Goal: Find specific fact: Find specific fact

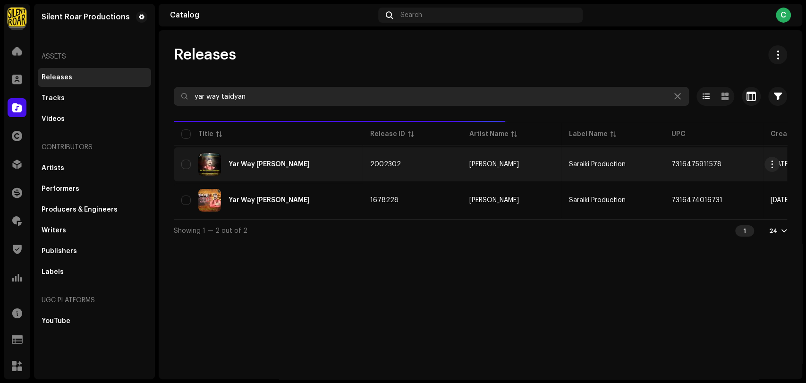
type input "yar way taidyan"
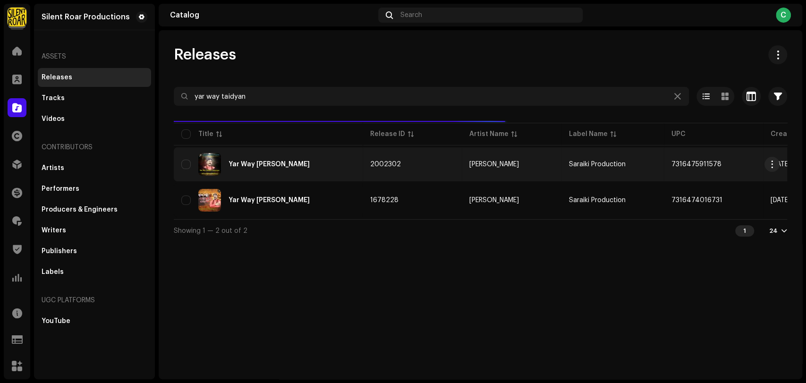
click at [276, 165] on div "Yar Way [PERSON_NAME]" at bounding box center [268, 164] width 81 height 7
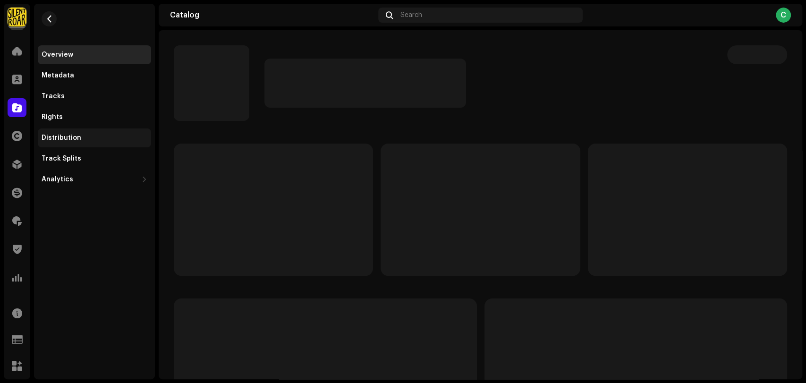
click at [67, 137] on div "Distribution" at bounding box center [62, 138] width 40 height 8
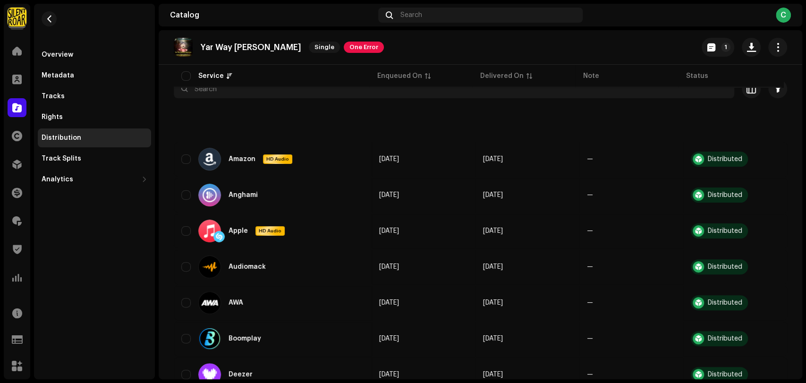
scroll to position [60, 0]
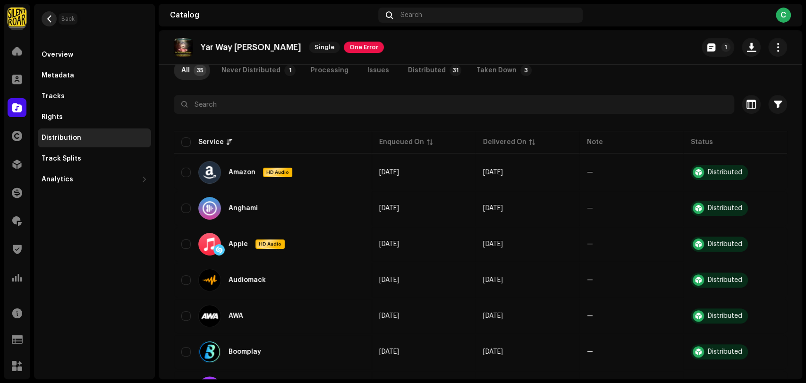
click at [48, 17] on span "button" at bounding box center [49, 19] width 7 height 8
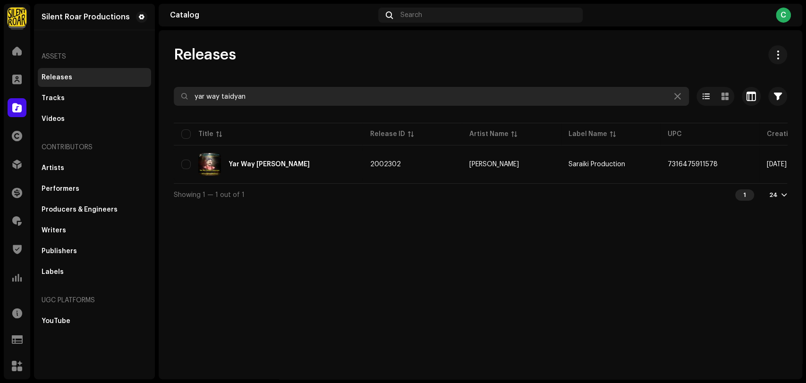
click at [273, 99] on input "yar way taidyan" at bounding box center [431, 96] width 515 height 19
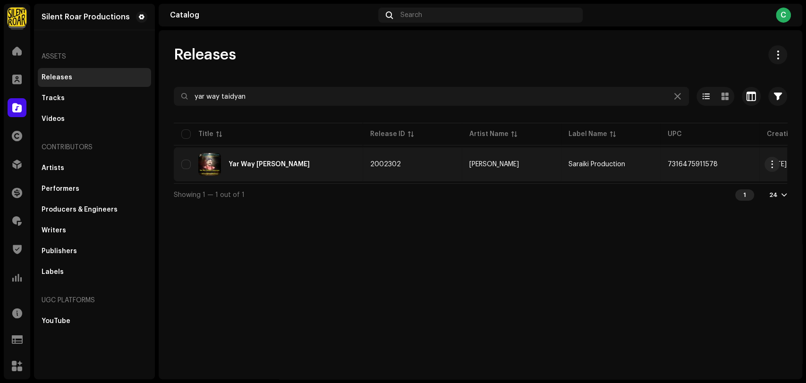
drag, startPoint x: 718, startPoint y: 160, endPoint x: 666, endPoint y: 165, distance: 51.7
click at [666, 165] on td "7316475911578" at bounding box center [709, 164] width 99 height 34
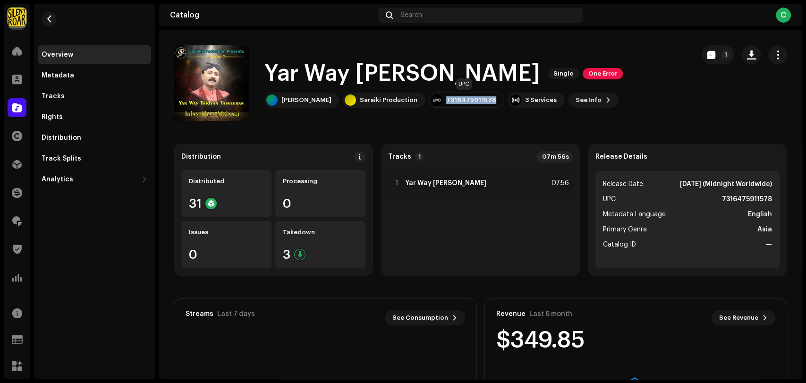
drag, startPoint x: 491, startPoint y: 99, endPoint x: 446, endPoint y: 99, distance: 44.4
click at [446, 99] on div "7316475911578" at bounding box center [467, 99] width 76 height 15
copy div "7316475911578"
click at [47, 19] on span "button" at bounding box center [49, 19] width 7 height 8
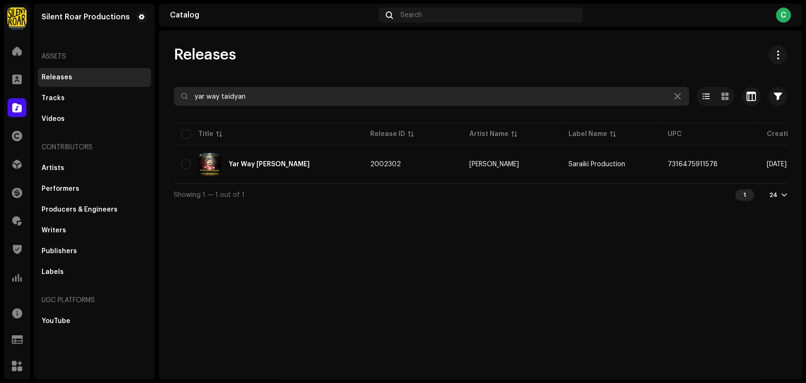
click at [257, 92] on input "yar way taidyan" at bounding box center [431, 96] width 515 height 19
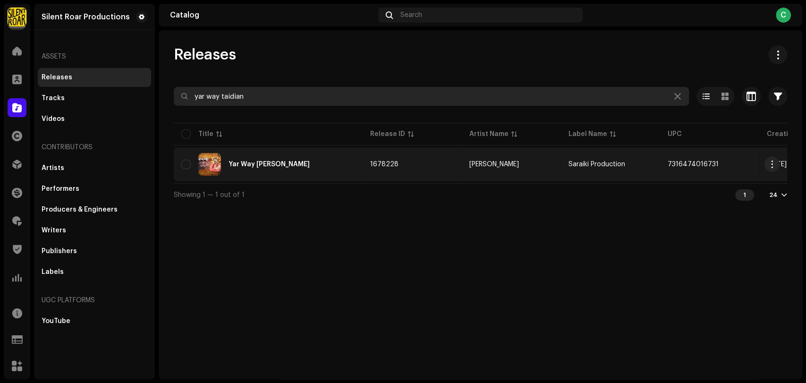
type input "yar way taidian"
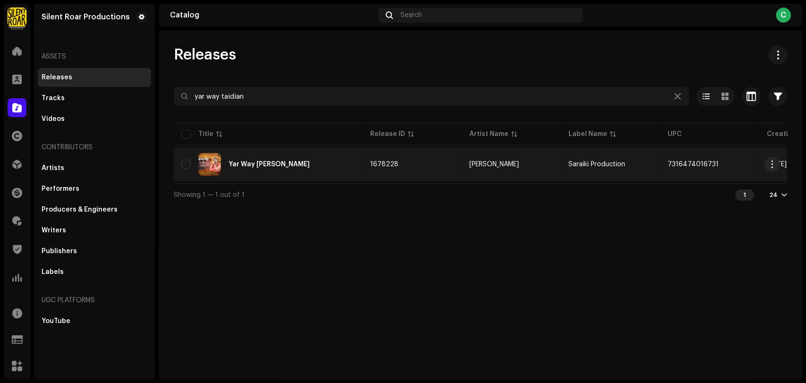
click at [291, 160] on div "Yar Way [PERSON_NAME]" at bounding box center [268, 164] width 174 height 23
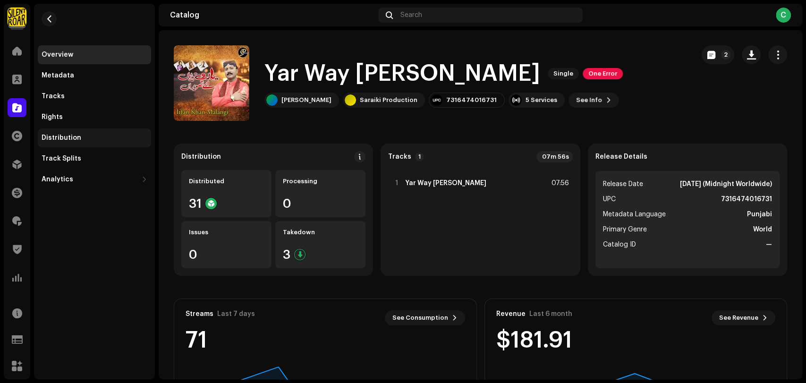
click at [63, 133] on div "Distribution" at bounding box center [94, 137] width 113 height 19
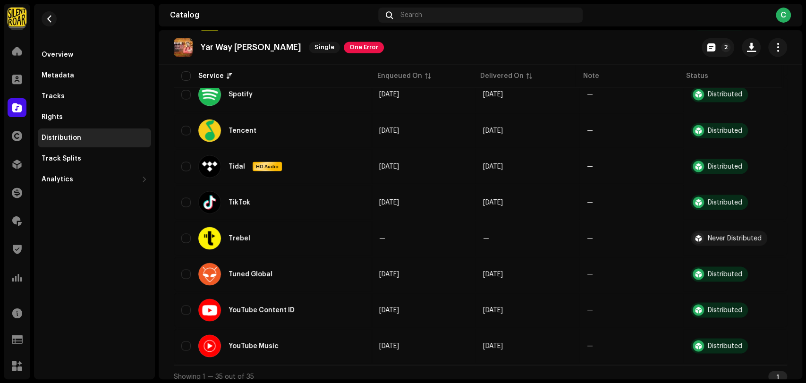
scroll to position [794, 0]
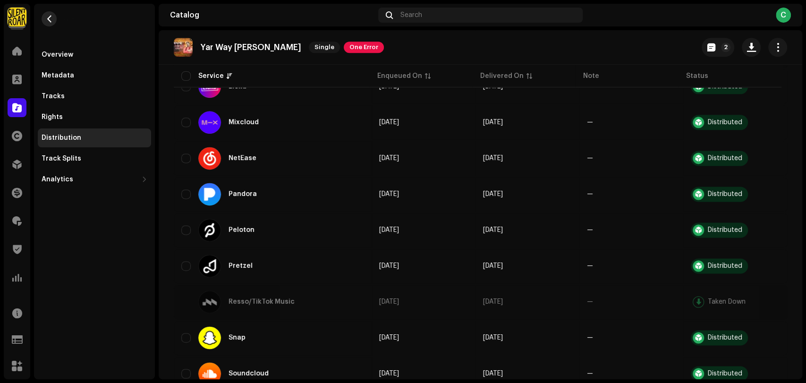
click at [47, 22] on span "button" at bounding box center [49, 19] width 7 height 8
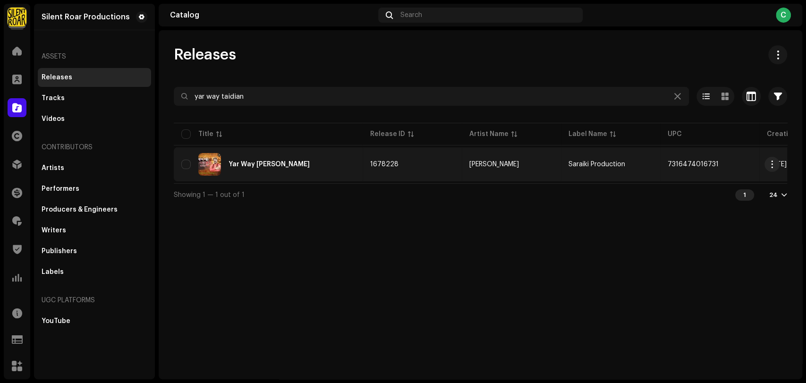
click at [295, 164] on div "Yar Way [PERSON_NAME]" at bounding box center [268, 164] width 81 height 7
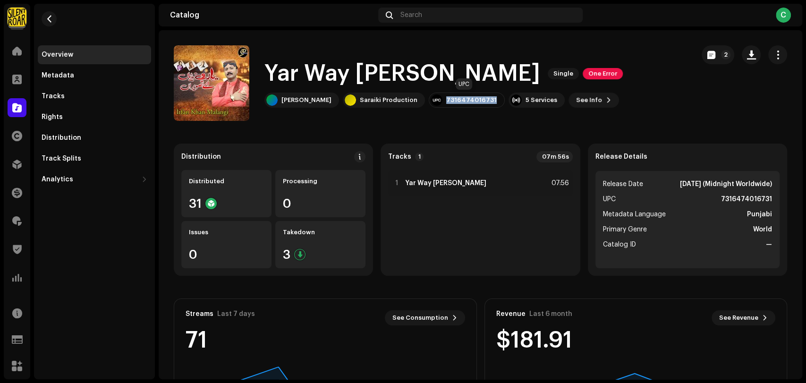
drag, startPoint x: 491, startPoint y: 99, endPoint x: 446, endPoint y: 100, distance: 45.3
click at [446, 100] on div "7316474016731" at bounding box center [467, 99] width 76 height 15
copy div "7316474016731"
